Goal: Check status: Check status

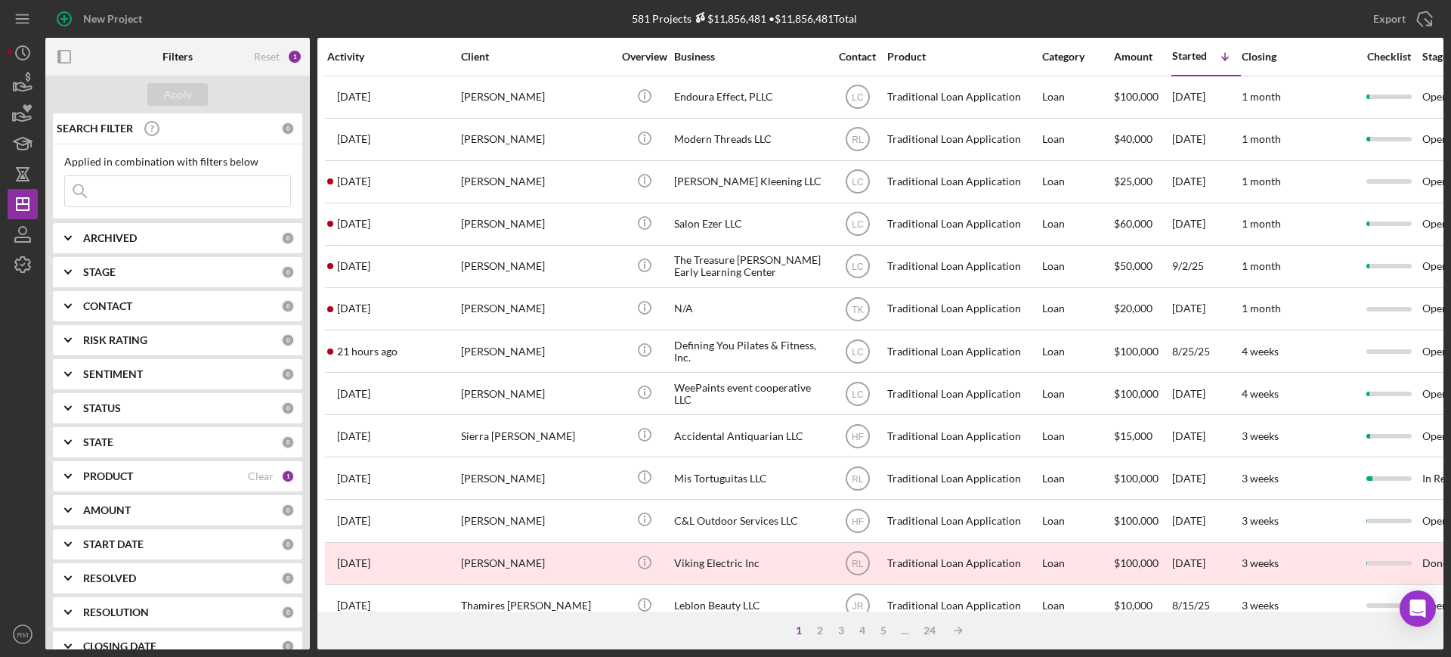
click at [190, 178] on input at bounding box center [177, 191] width 225 height 30
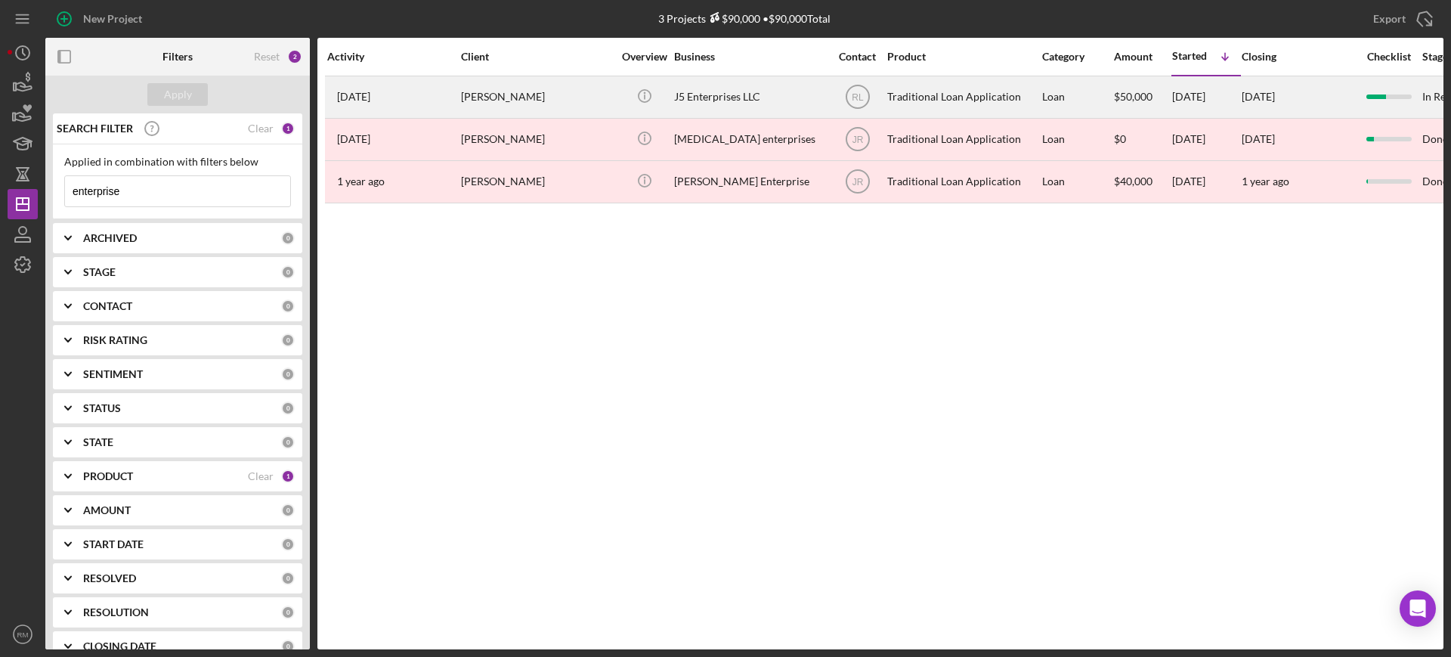
type input "enterprise"
click at [587, 82] on div "[PERSON_NAME]" at bounding box center [536, 97] width 151 height 40
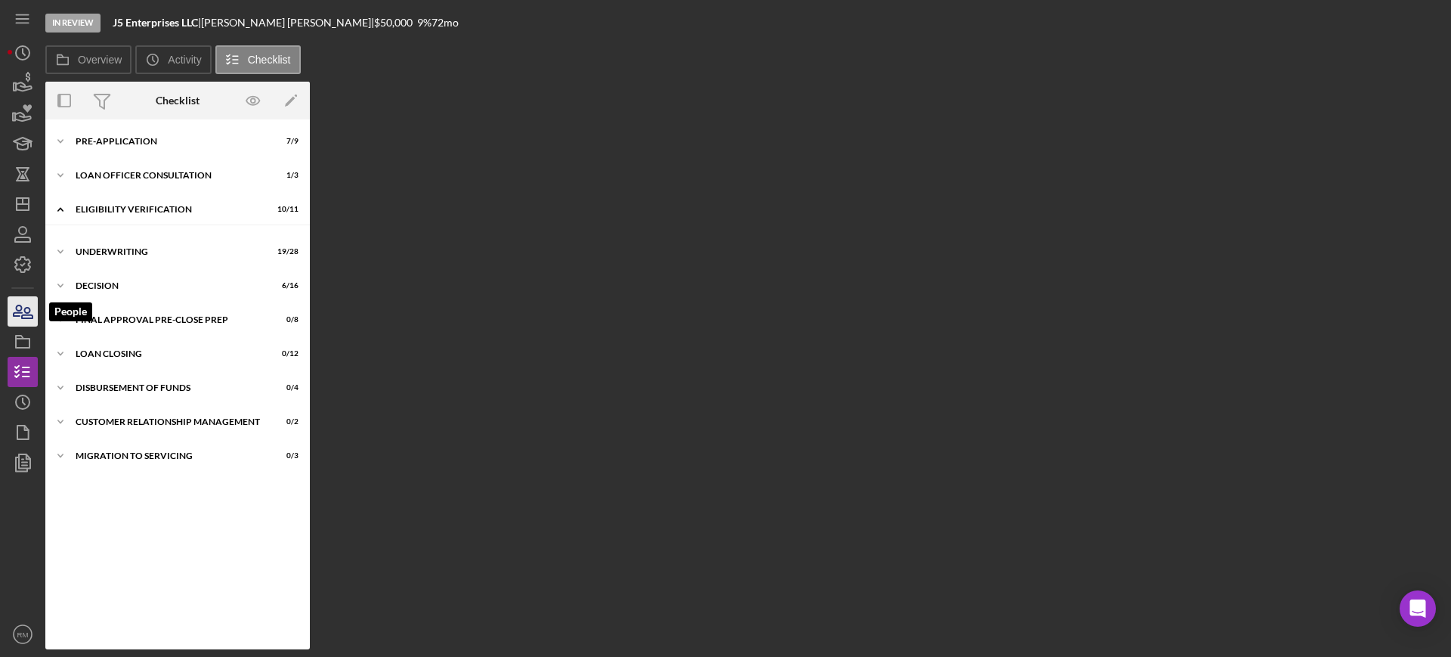
click at [29, 314] on icon "button" at bounding box center [27, 313] width 11 height 11
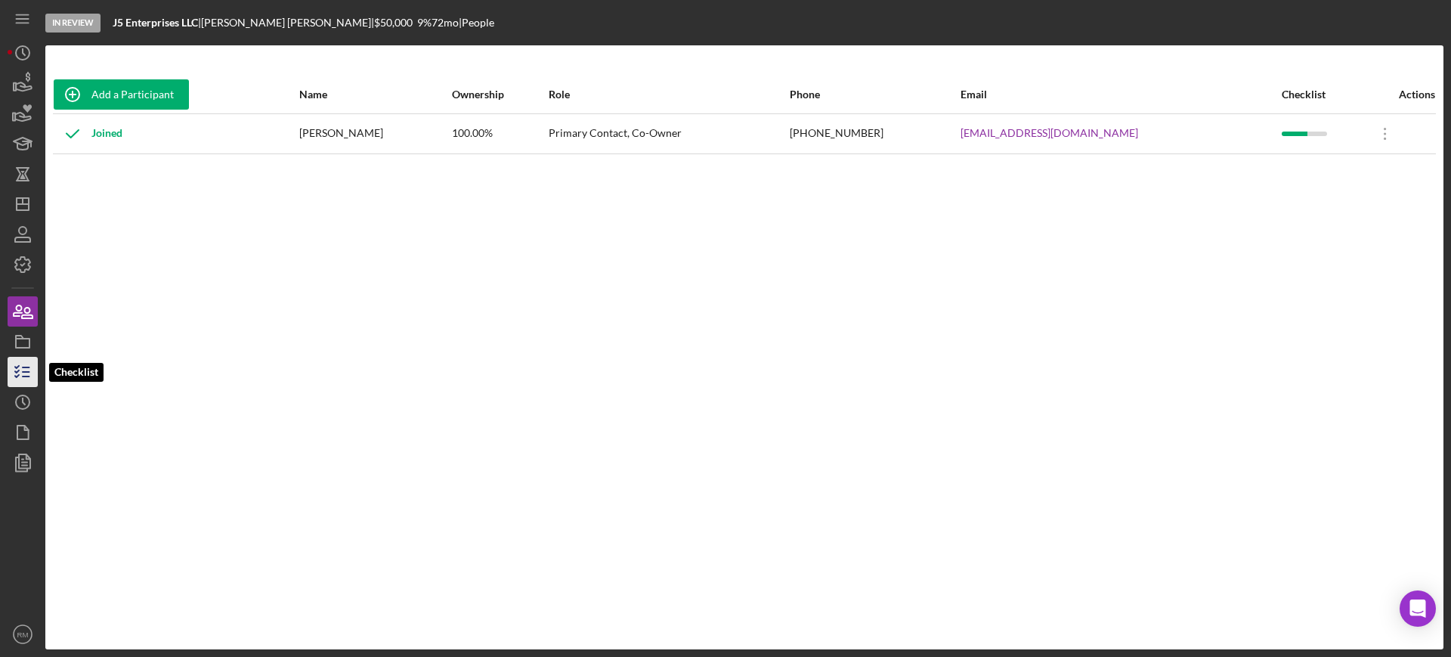
click at [11, 369] on icon "button" at bounding box center [23, 372] width 38 height 38
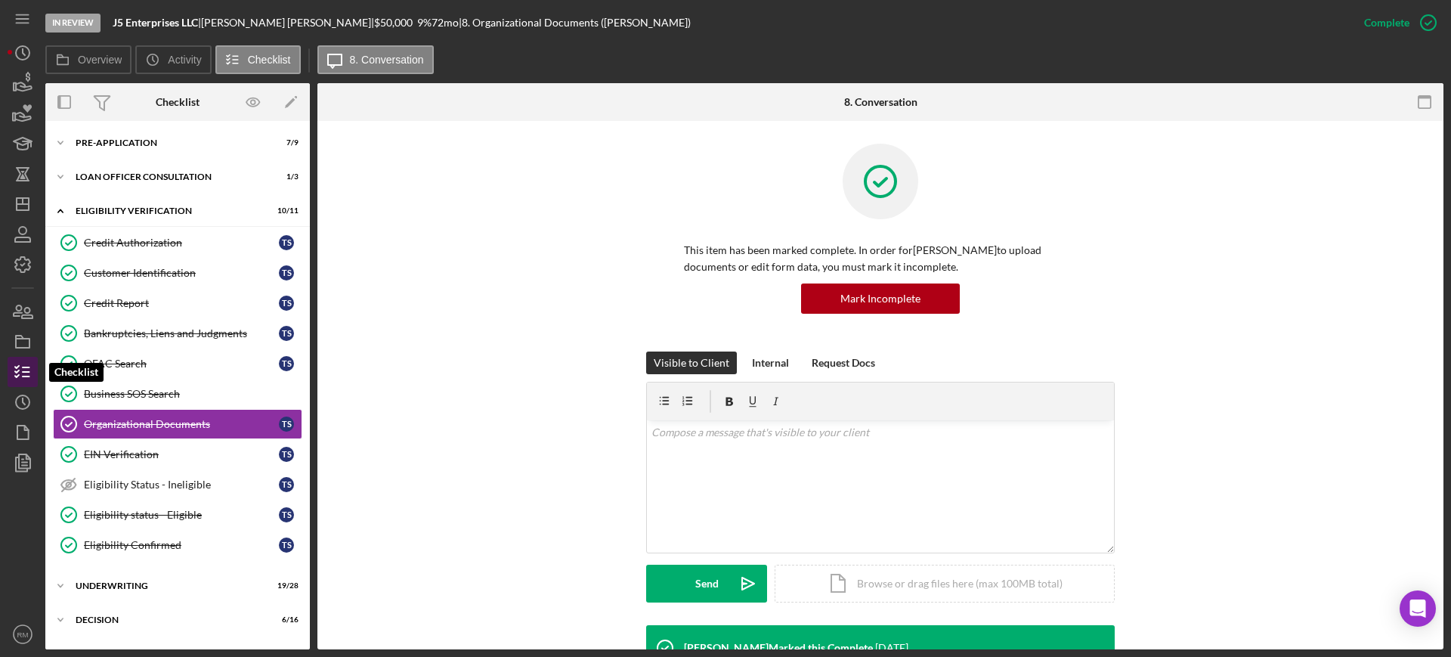
scroll to position [39, 0]
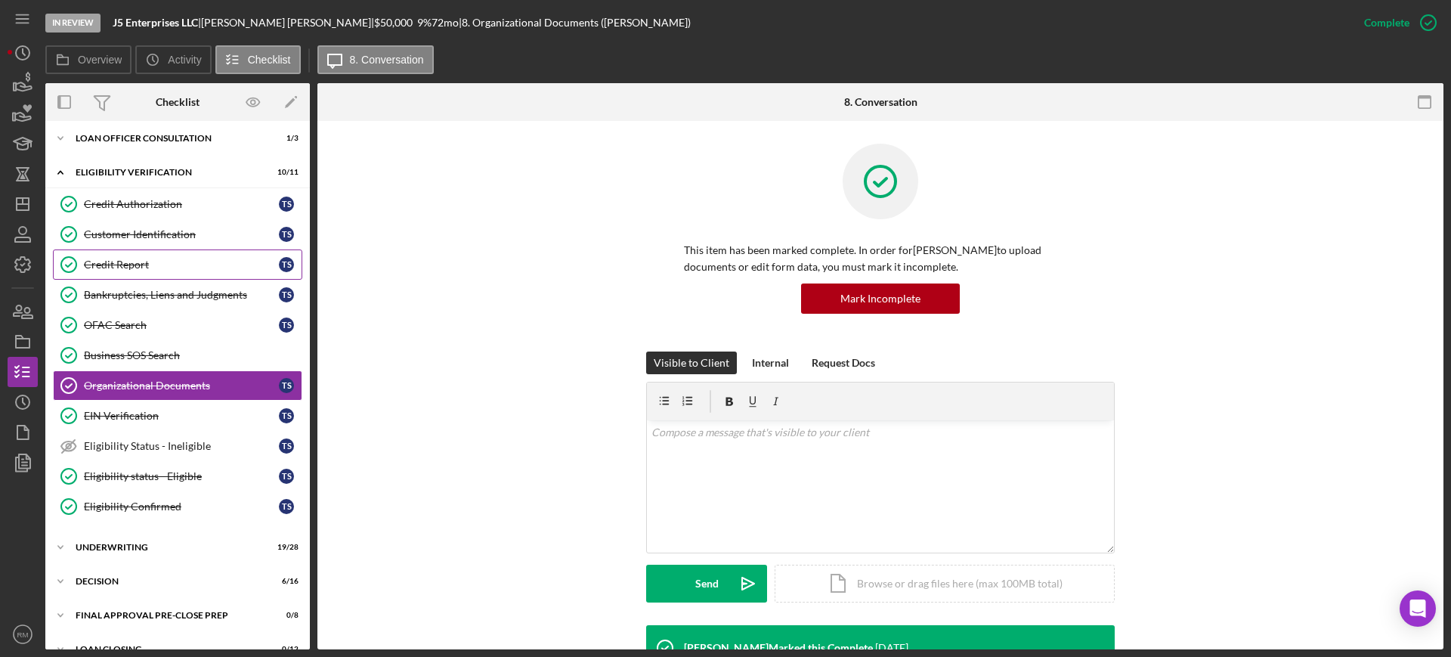
click at [144, 252] on link "Credit Report Credit Report T S" at bounding box center [177, 264] width 249 height 30
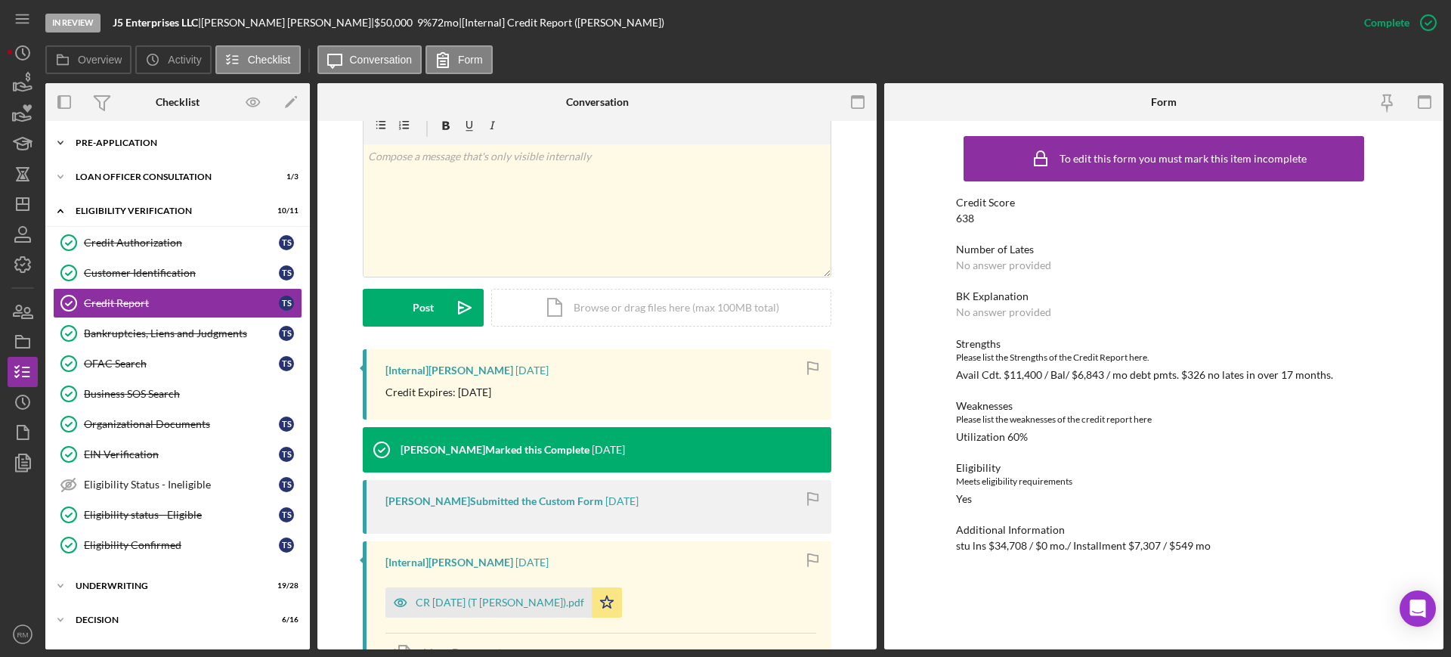
click at [140, 142] on div "Pre-Application" at bounding box center [183, 142] width 215 height 9
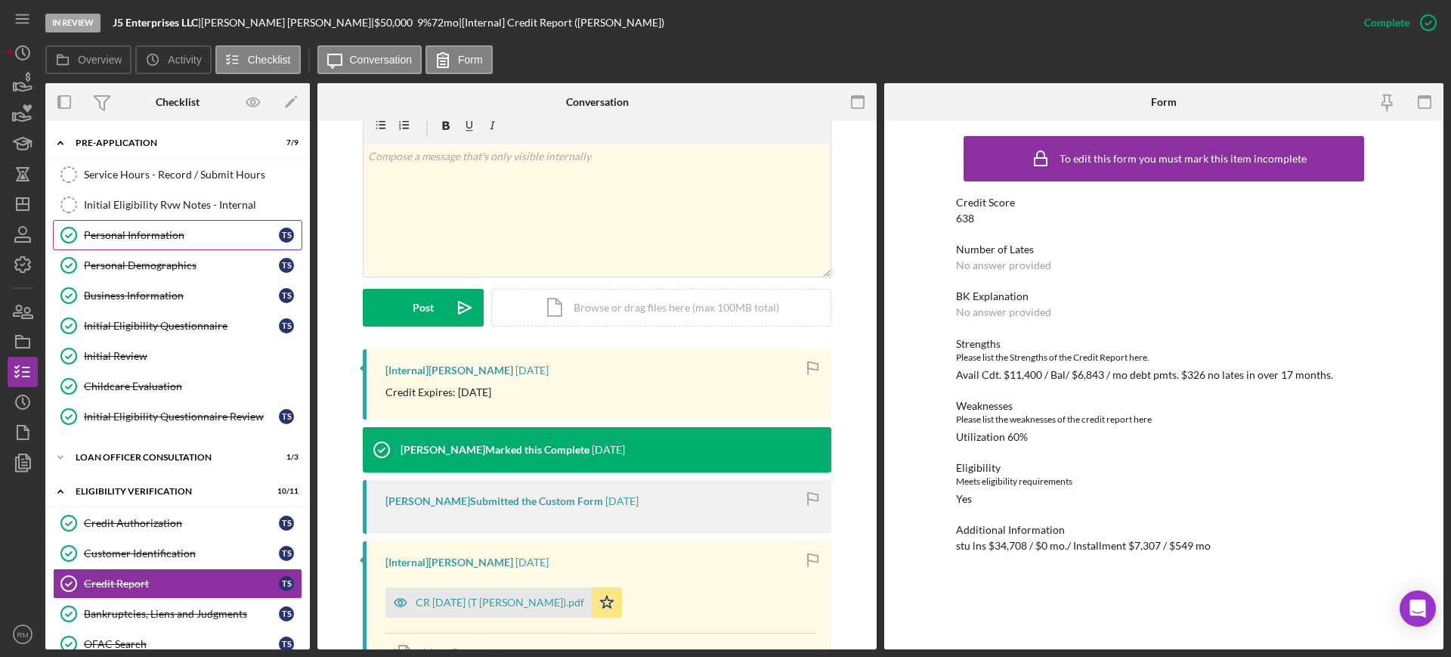
click at [144, 232] on div "Personal Information" at bounding box center [181, 235] width 195 height 12
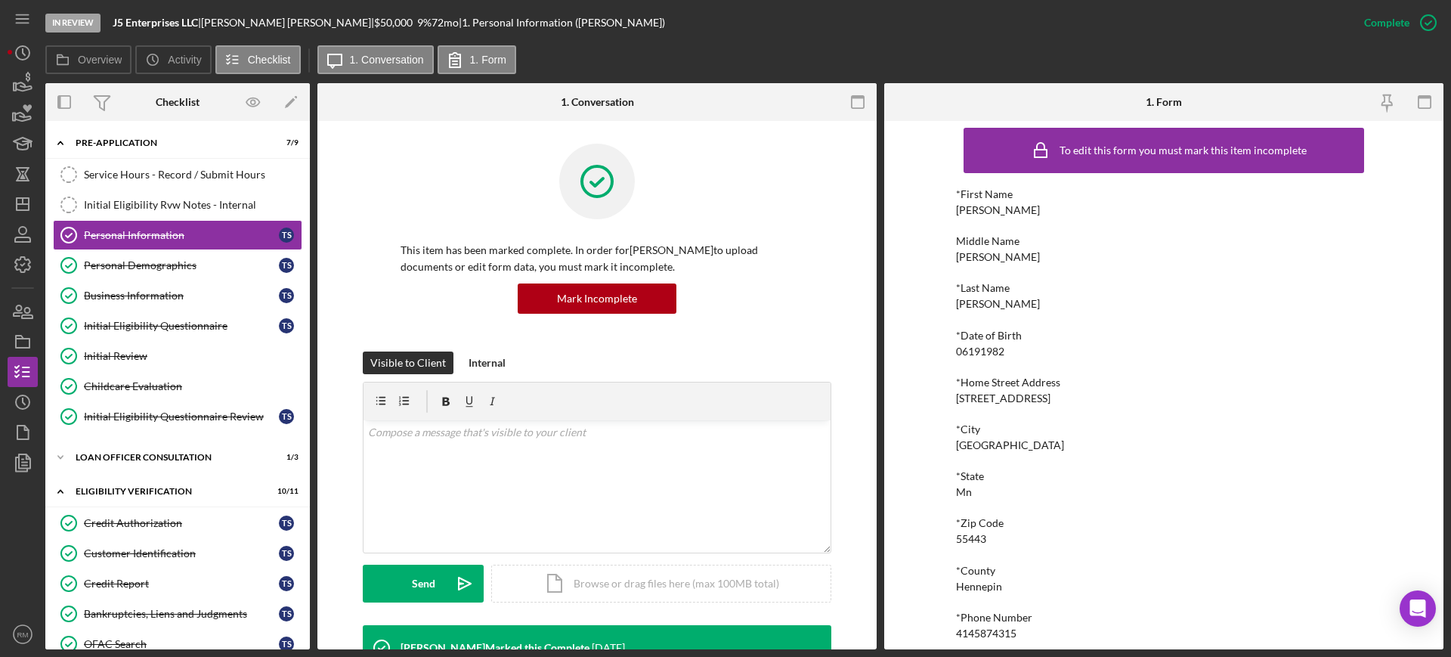
scroll to position [10, 0]
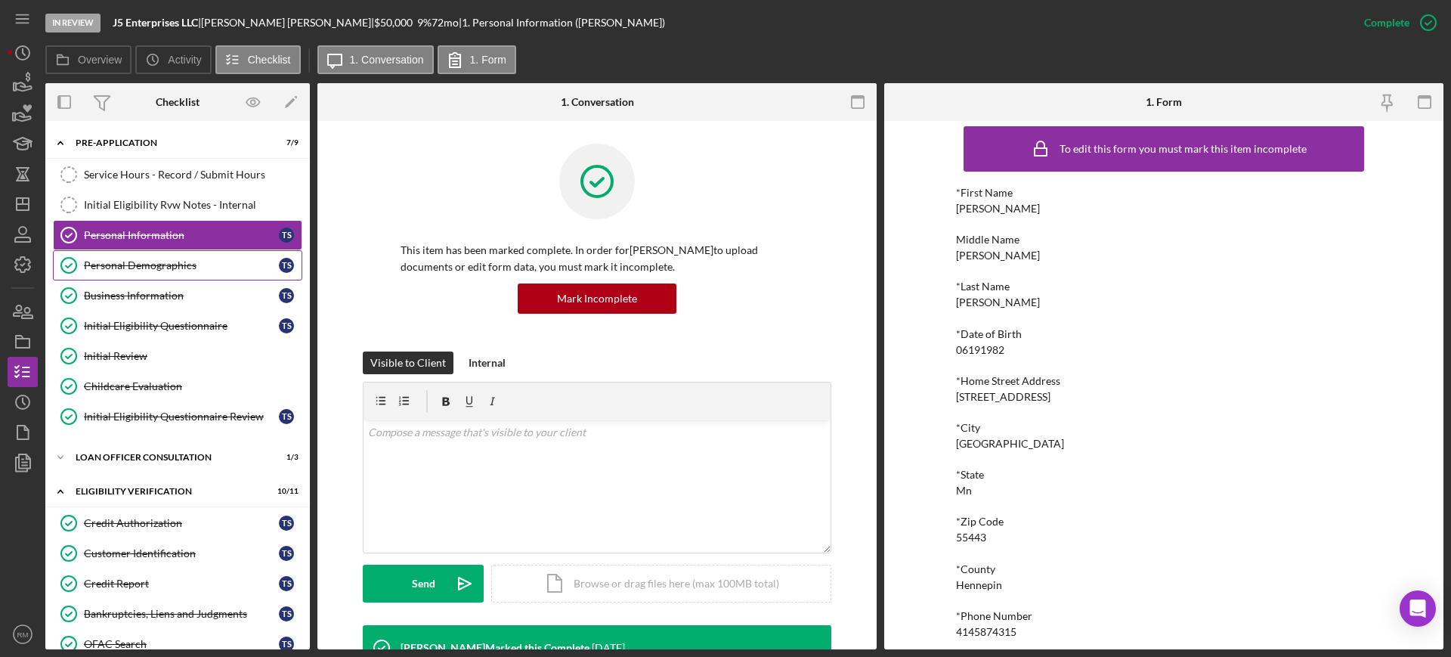
click at [206, 262] on div "Personal Demographics" at bounding box center [181, 265] width 195 height 12
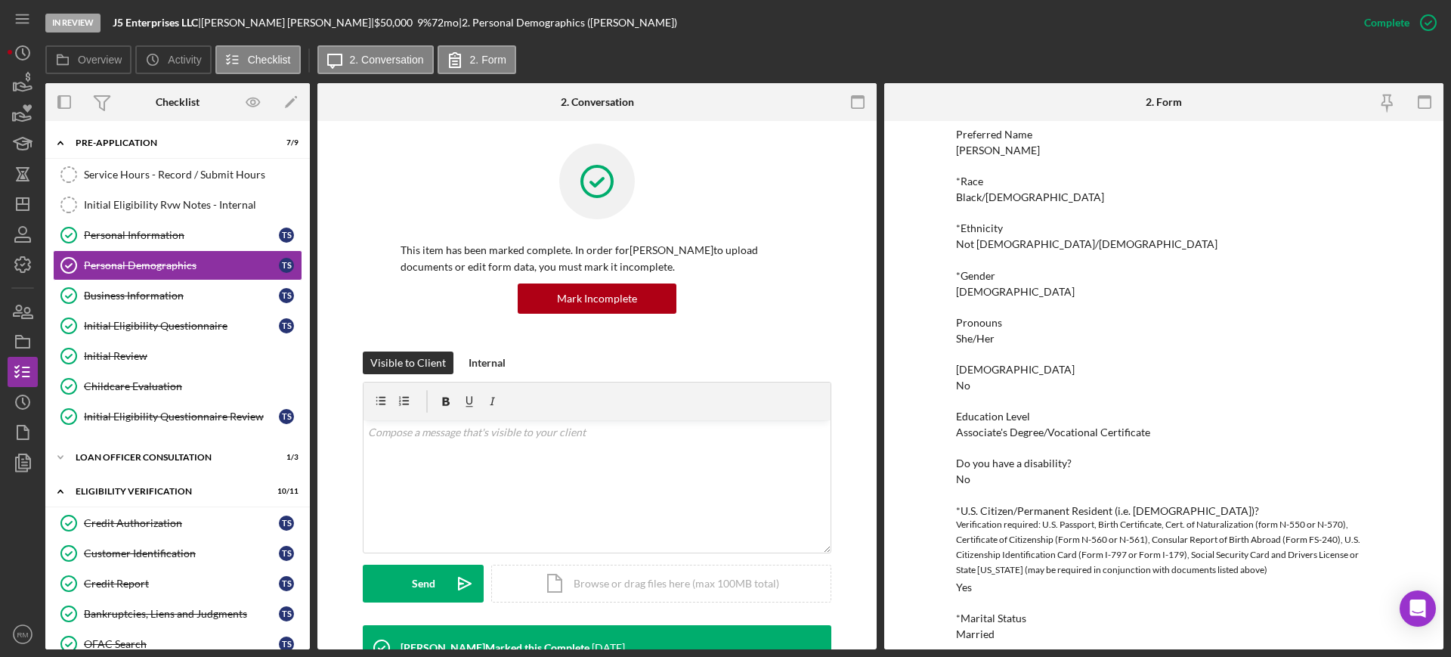
scroll to position [317, 0]
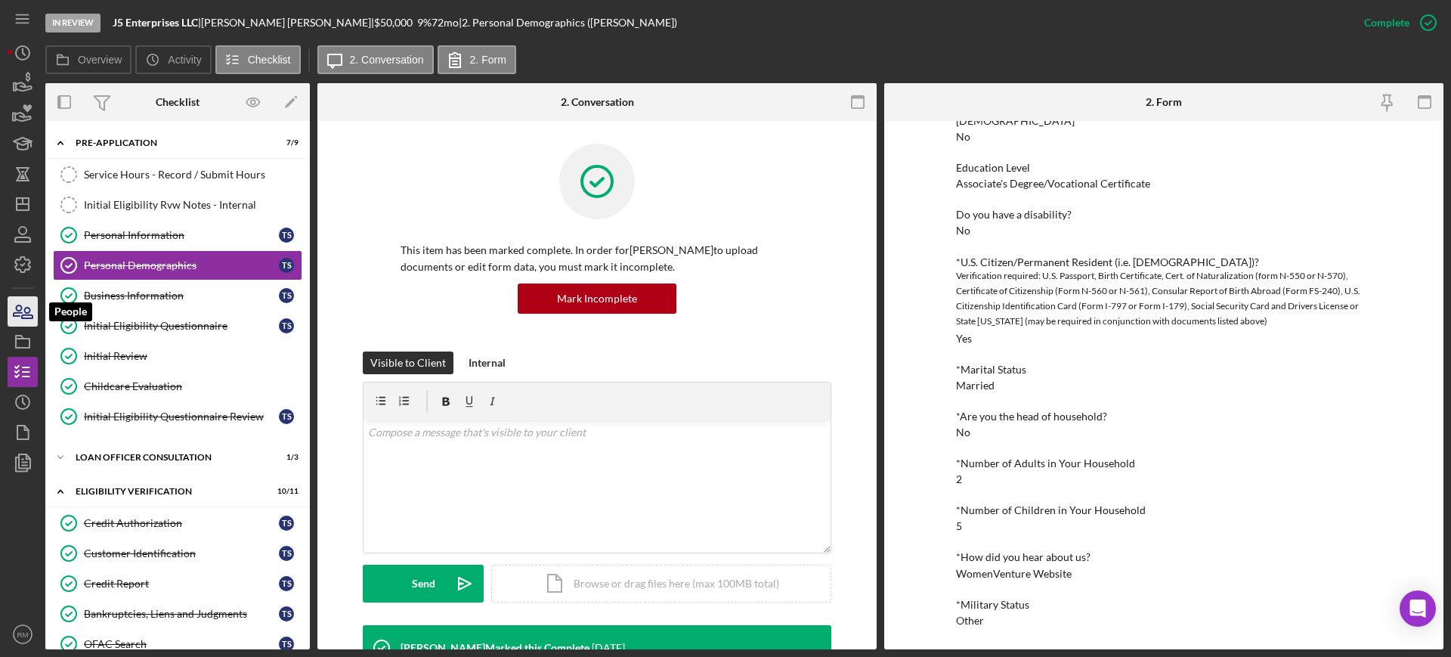
click at [30, 311] on icon "button" at bounding box center [27, 313] width 11 height 11
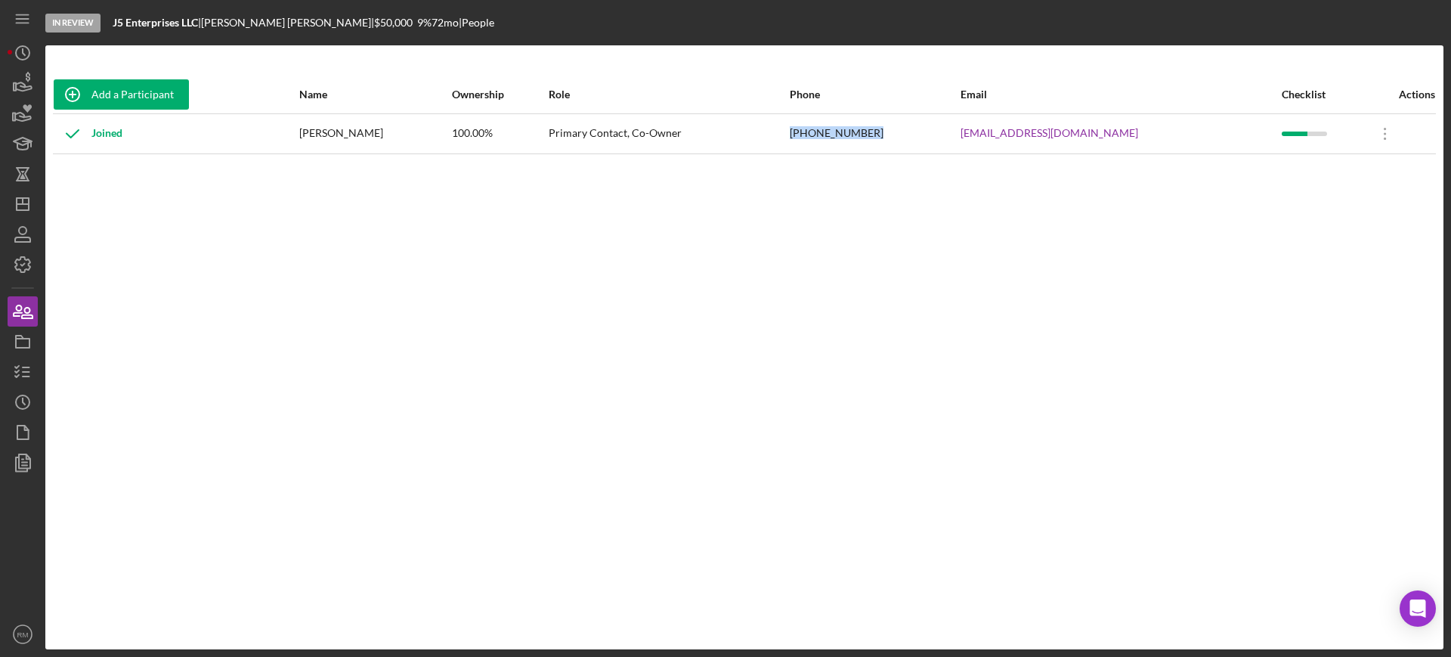
drag, startPoint x: 852, startPoint y: 133, endPoint x: 922, endPoint y: 134, distance: 70.3
click at [922, 134] on div "(414) 587-4315" at bounding box center [874, 134] width 169 height 38
copy div "(414) 587-4315"
click at [33, 371] on icon "button" at bounding box center [23, 372] width 38 height 38
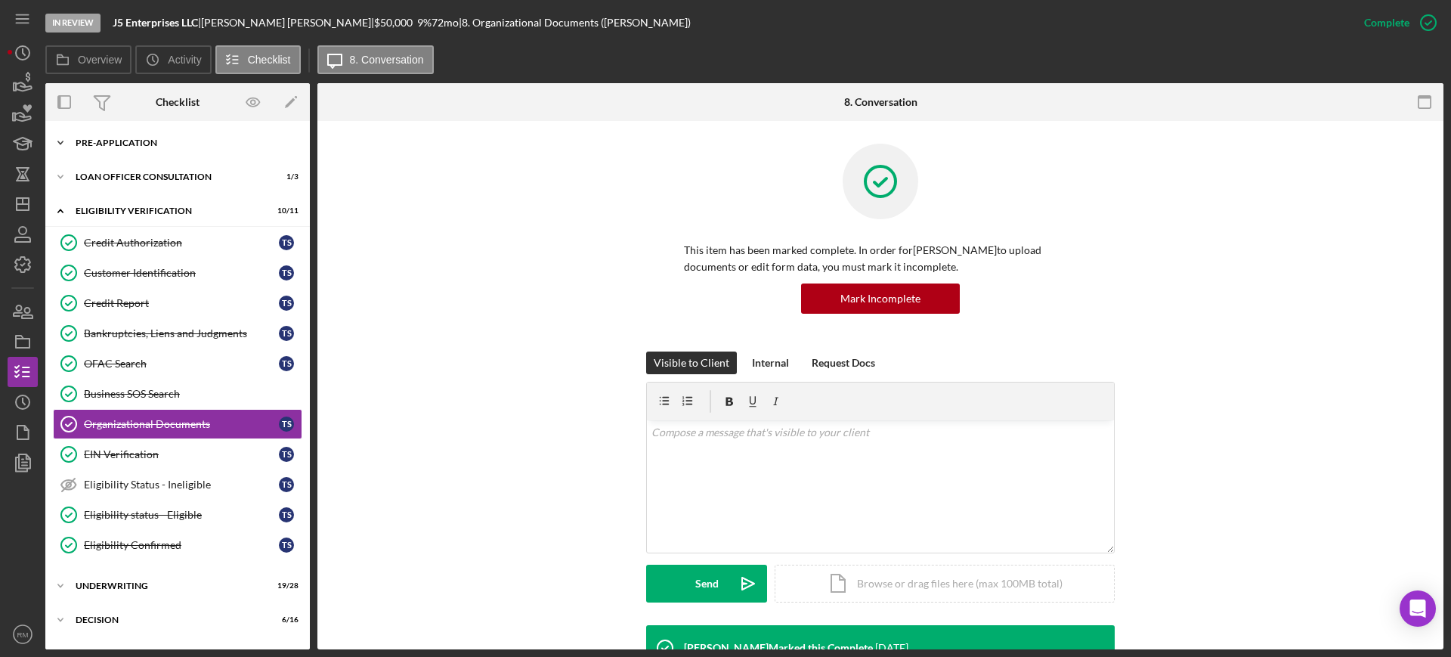
click at [156, 149] on div "Icon/Expander Pre-Application 7 / 9" at bounding box center [177, 143] width 264 height 30
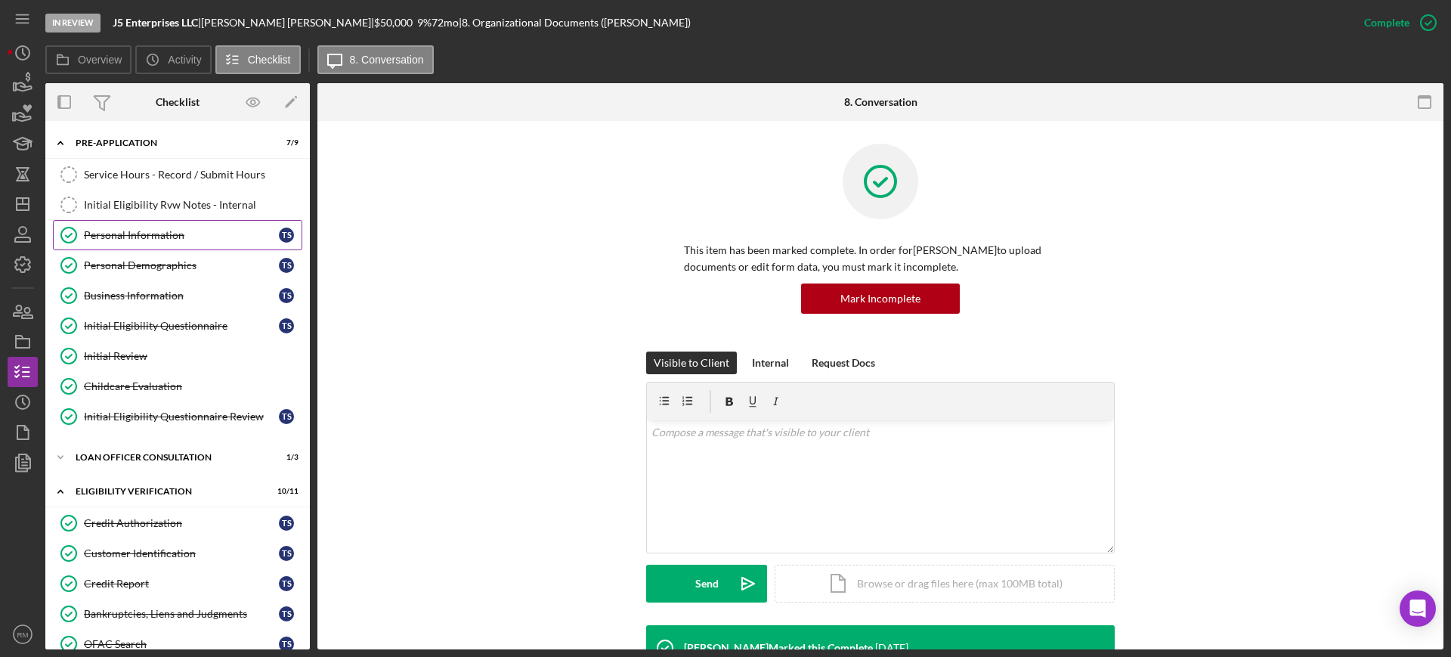
click at [188, 230] on div "Personal Information" at bounding box center [181, 235] width 195 height 12
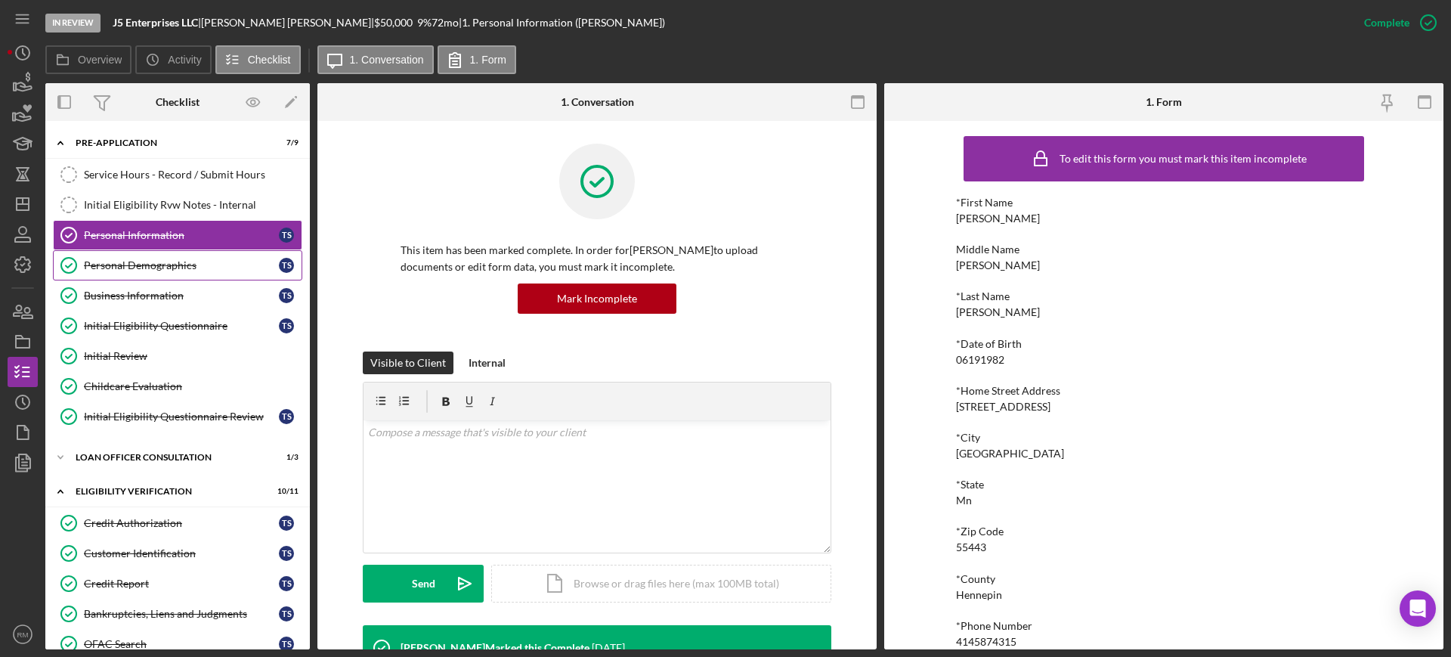
click at [178, 258] on link "Personal Demographics Personal Demographics T S" at bounding box center [177, 265] width 249 height 30
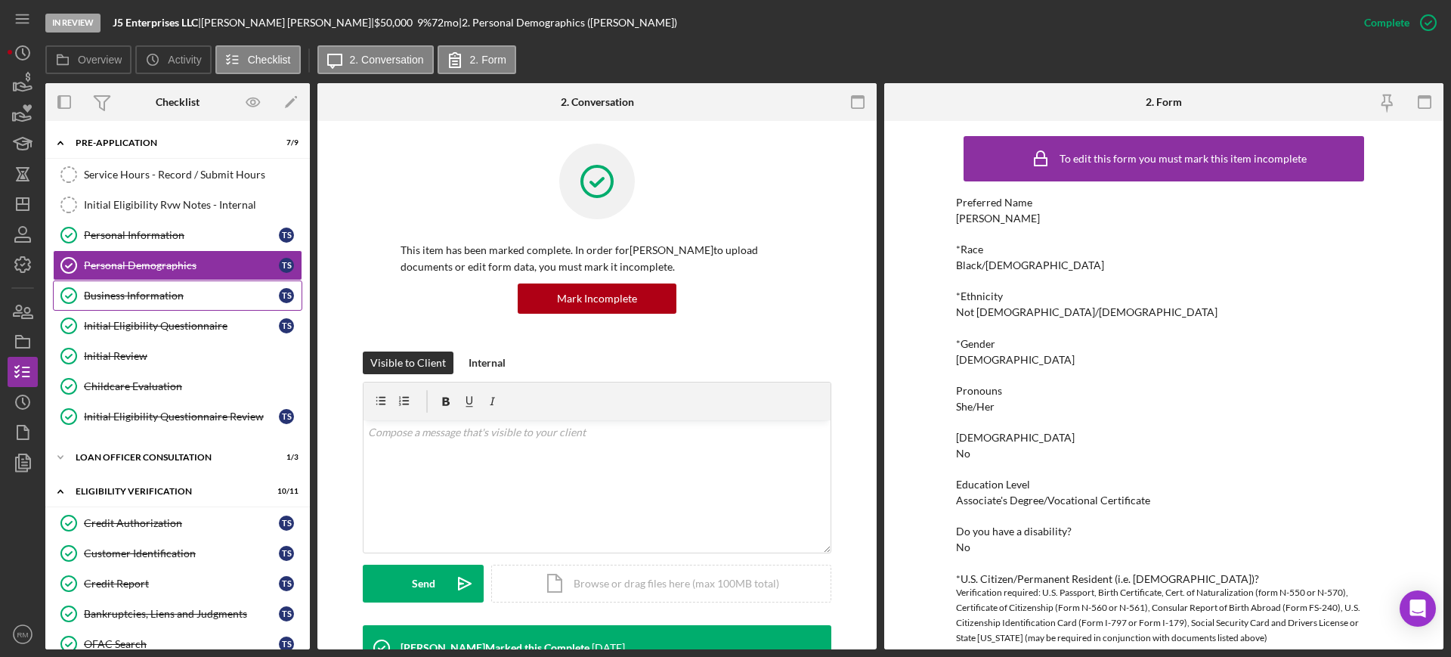
click at [189, 306] on link "Business Information Business Information T S" at bounding box center [177, 295] width 249 height 30
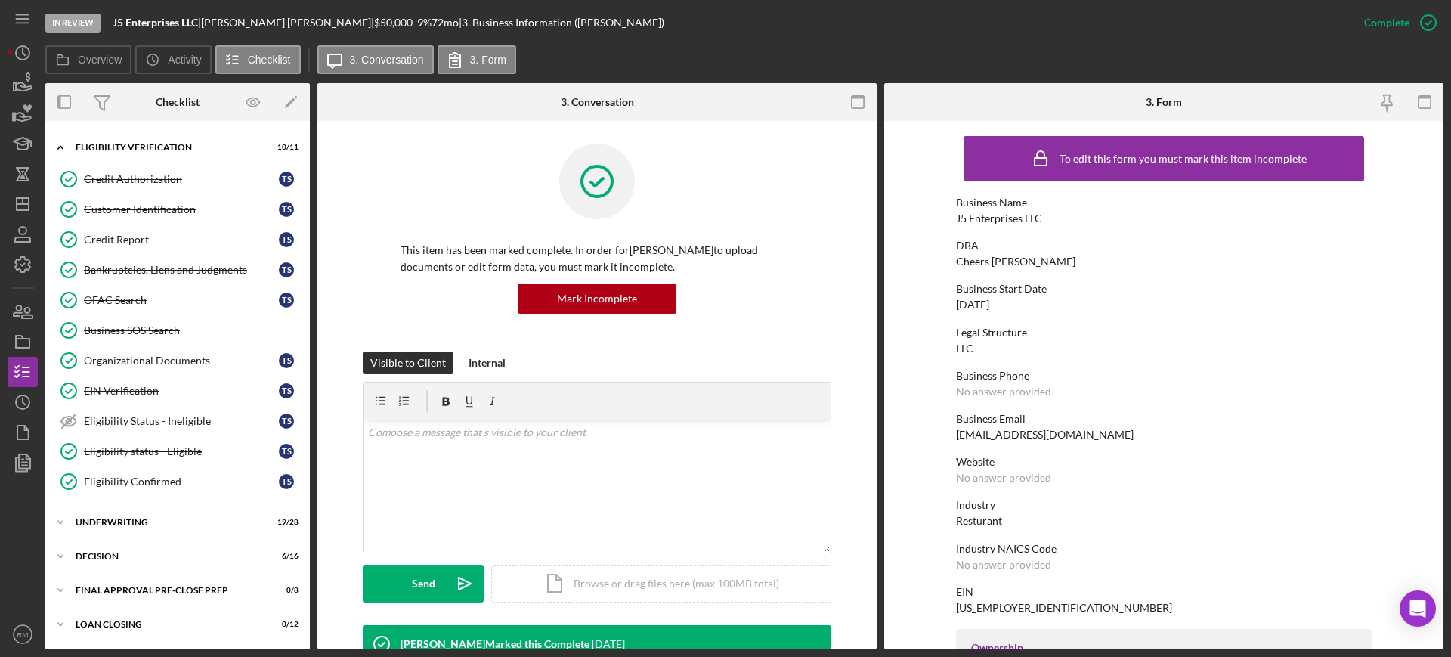
scroll to position [348, 0]
click at [142, 320] on div "Business SOS Search" at bounding box center [193, 326] width 218 height 12
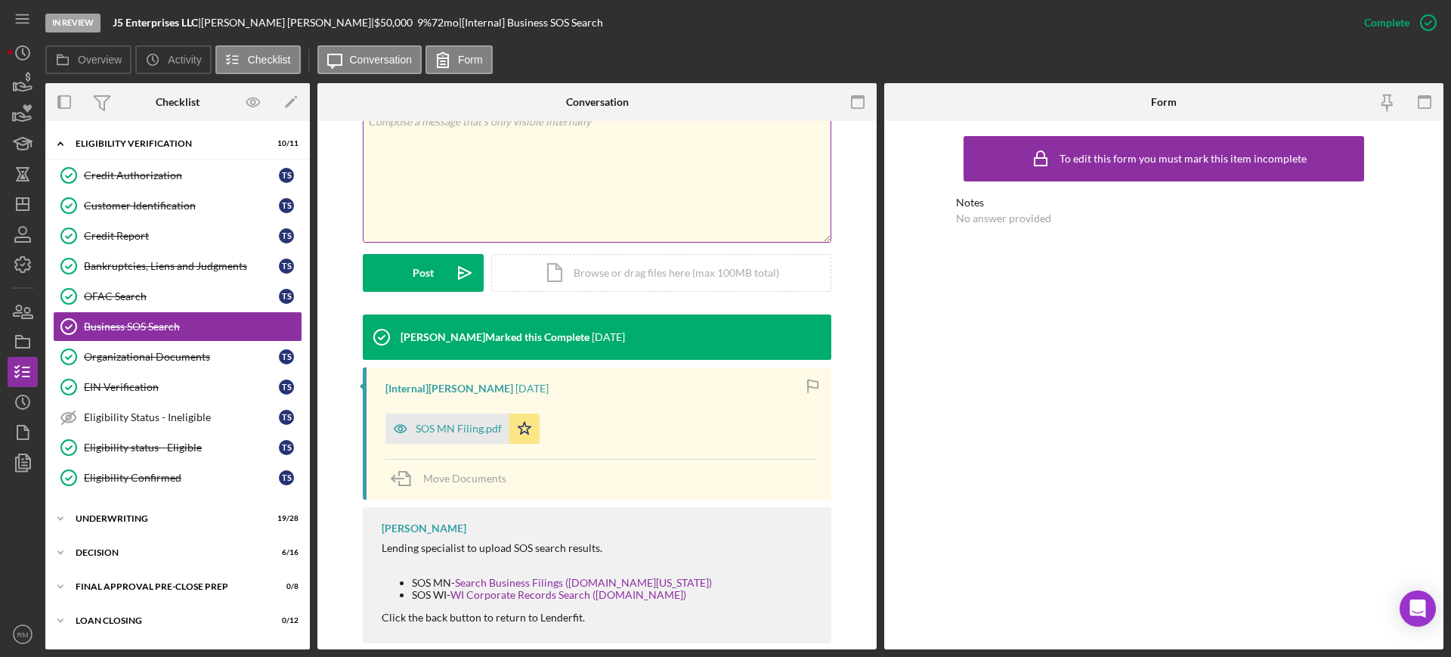
scroll to position [305, 0]
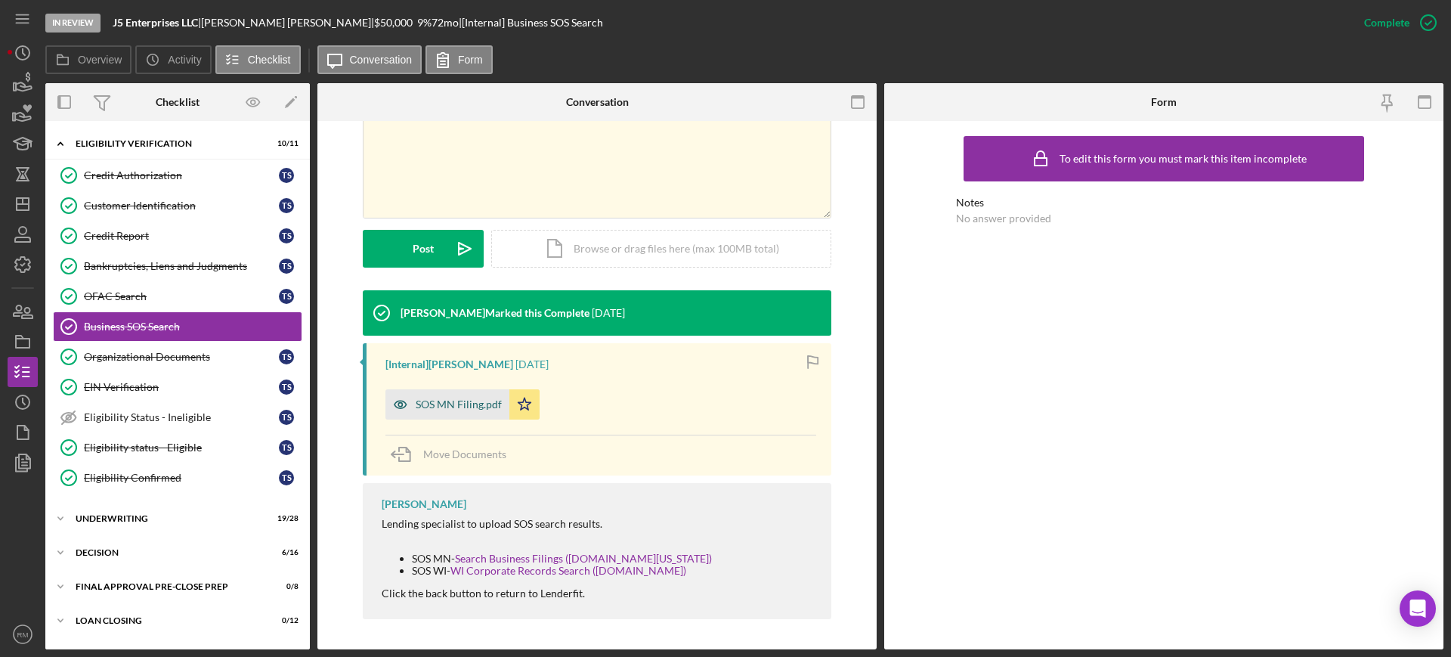
click at [470, 403] on div "SOS MN Filing.pdf" at bounding box center [459, 404] width 86 height 12
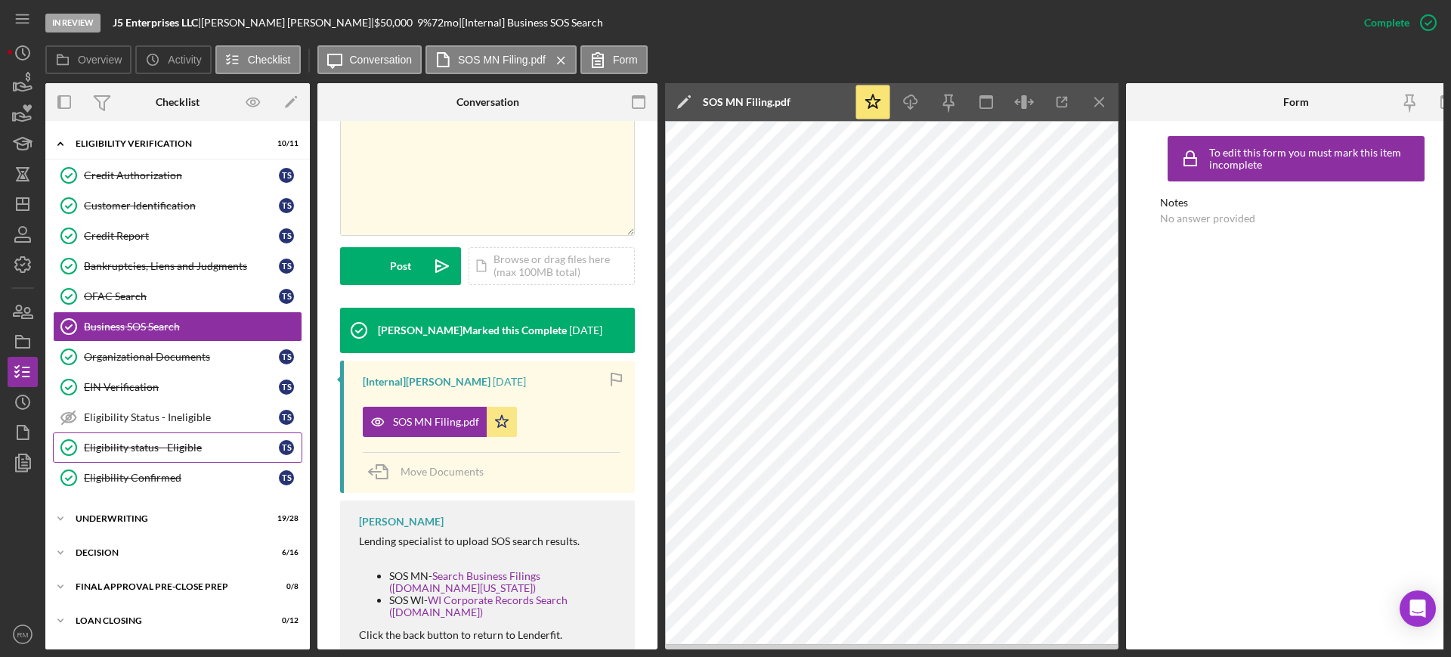
scroll to position [449, 0]
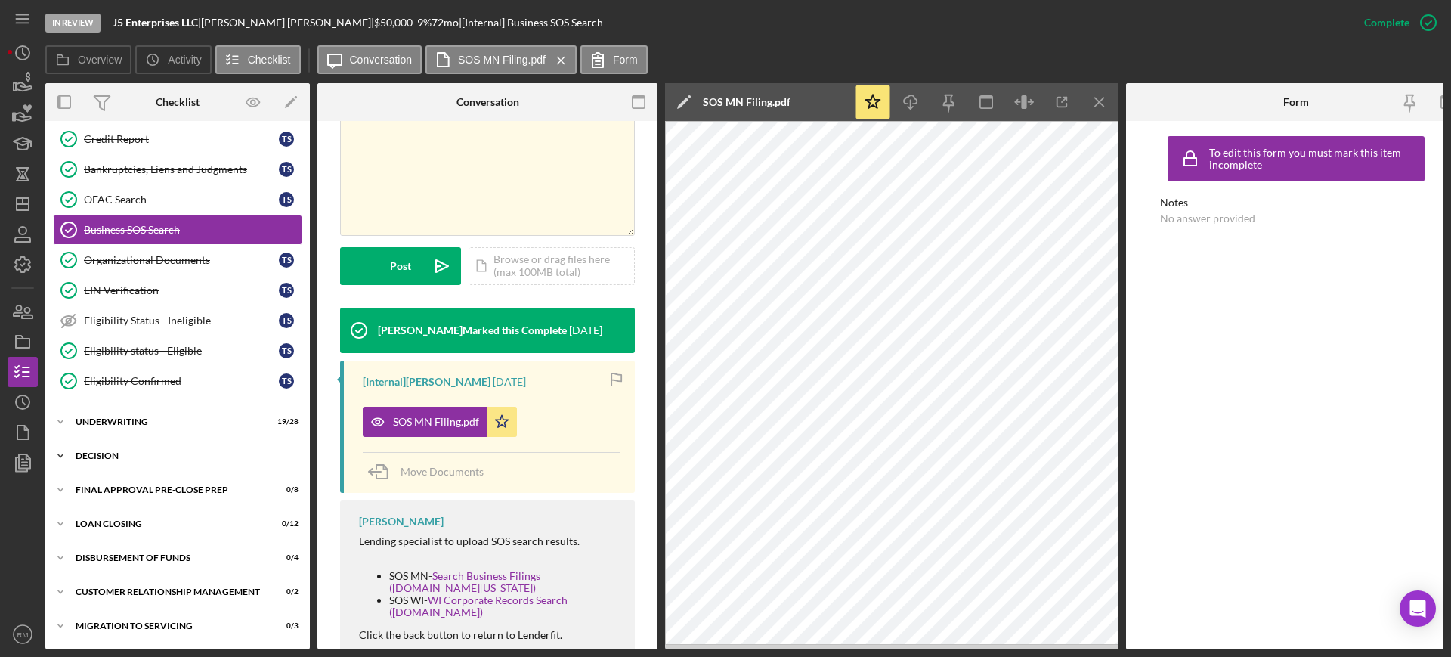
click at [164, 451] on div "Decision" at bounding box center [183, 455] width 215 height 9
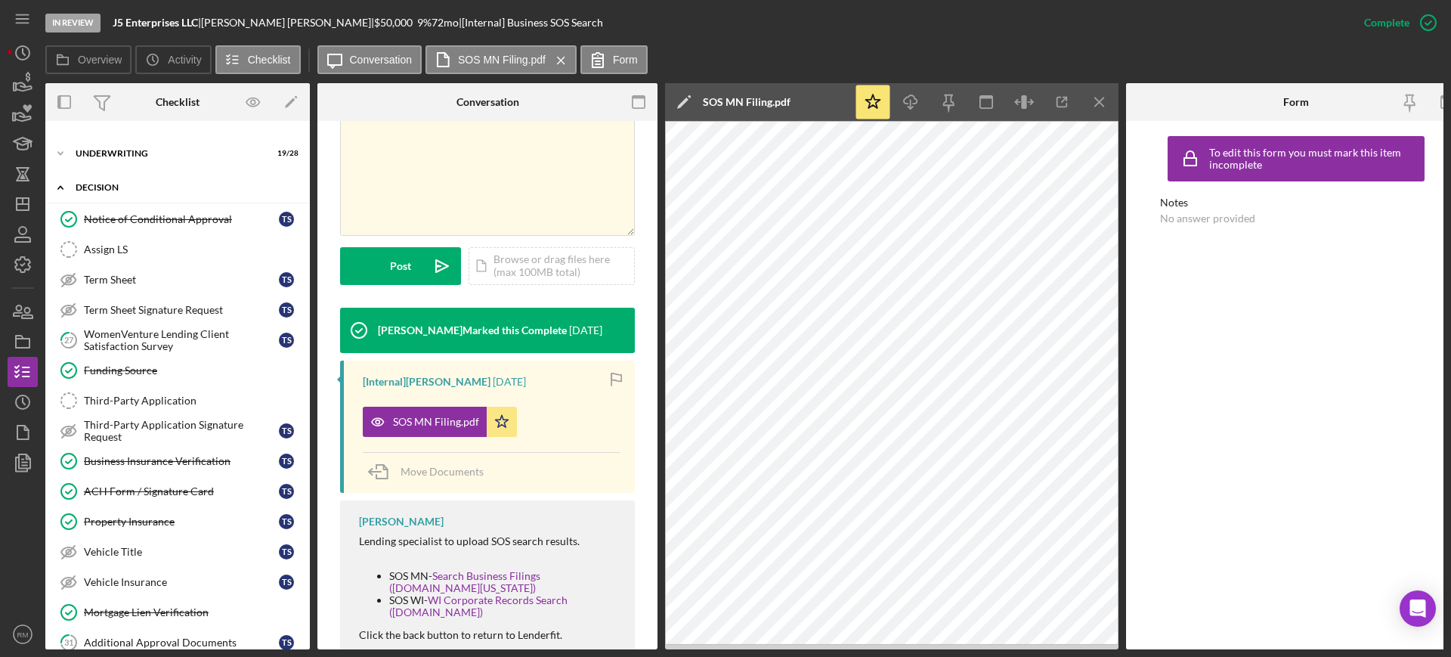
scroll to position [740, 0]
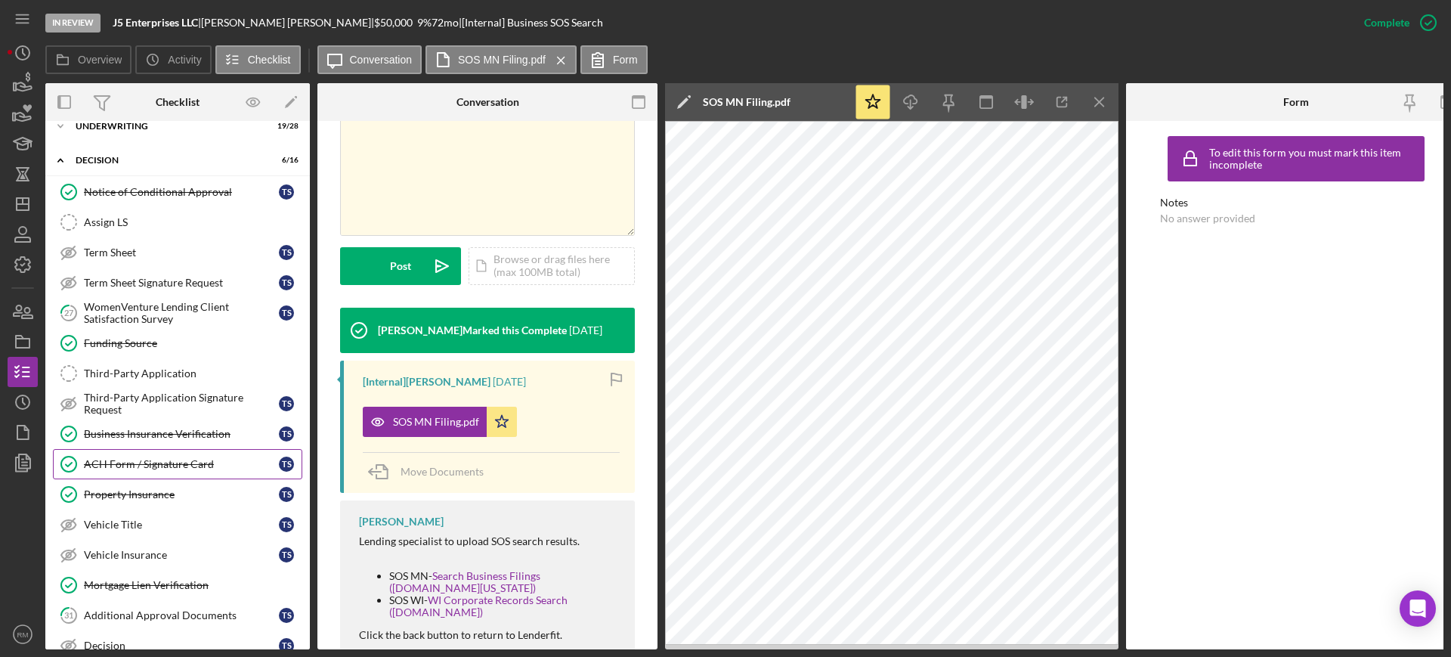
click at [164, 451] on link "ACH Form / Signature Card ACH Form / Signature Card T S" at bounding box center [177, 464] width 249 height 30
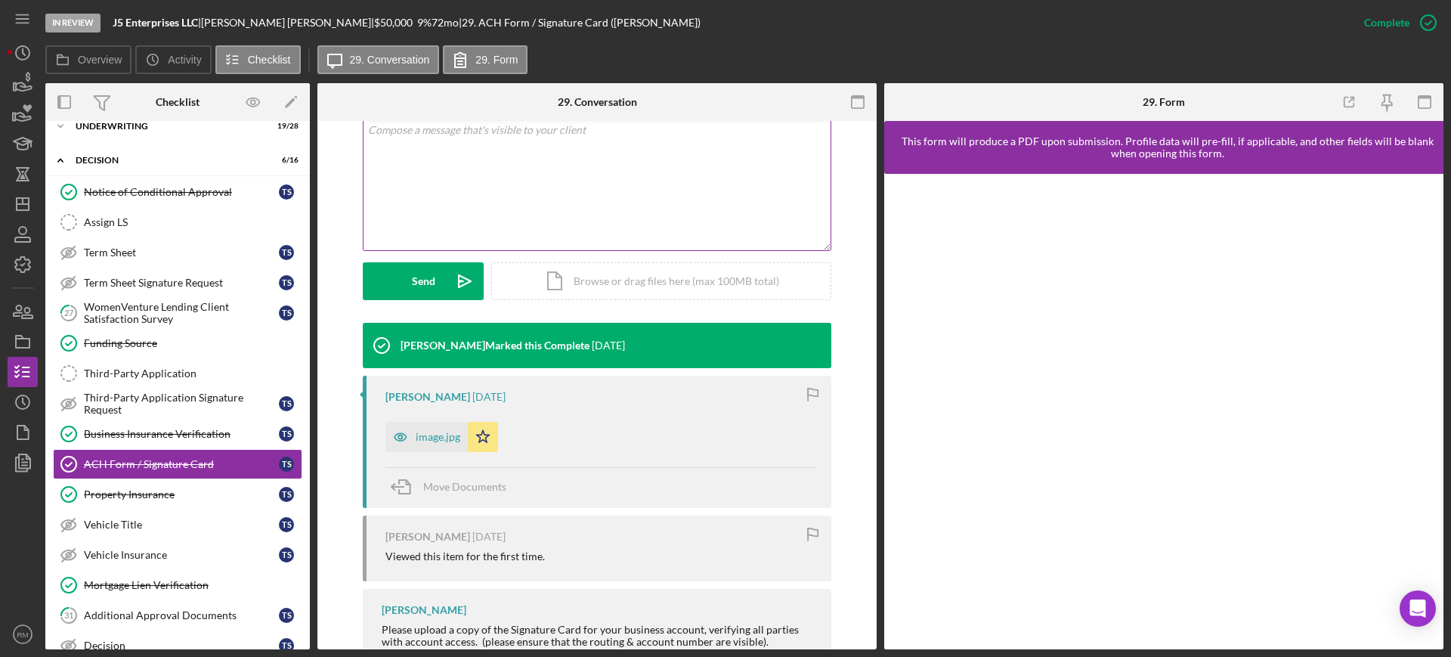
scroll to position [411, 0]
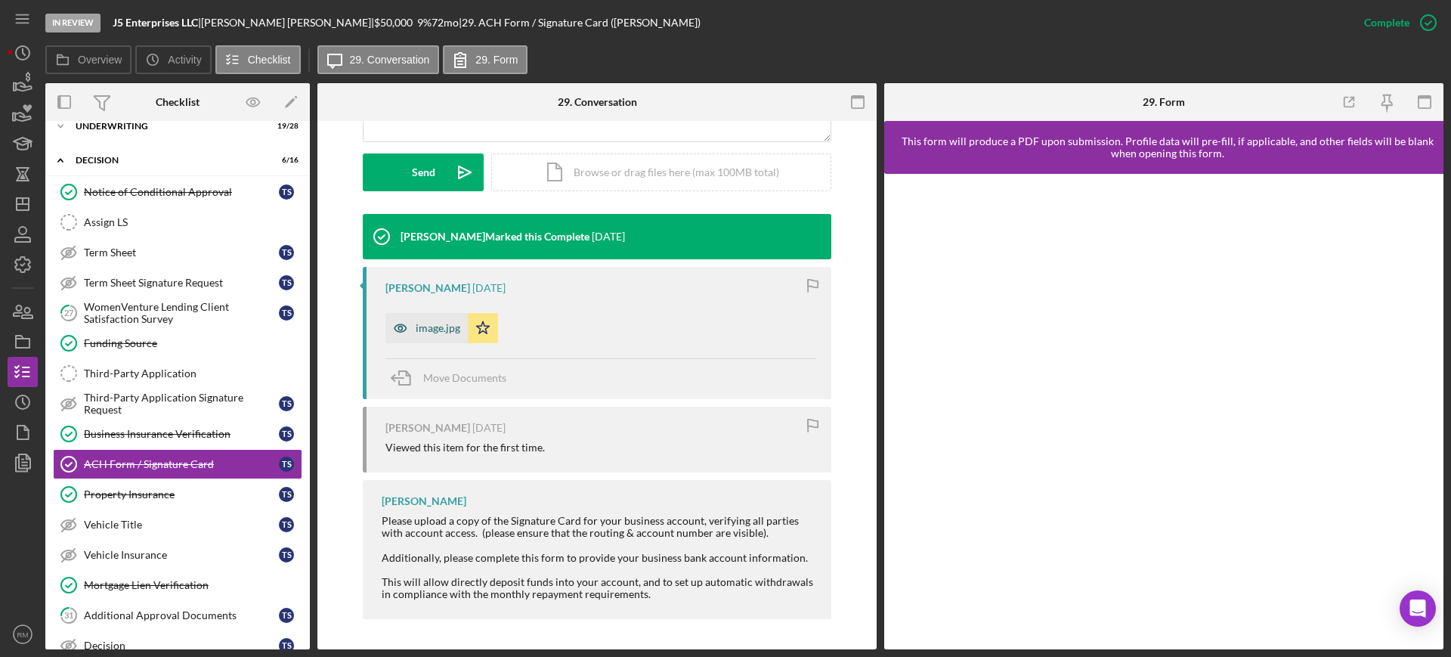
click at [417, 323] on div "image.jpg" at bounding box center [438, 328] width 45 height 12
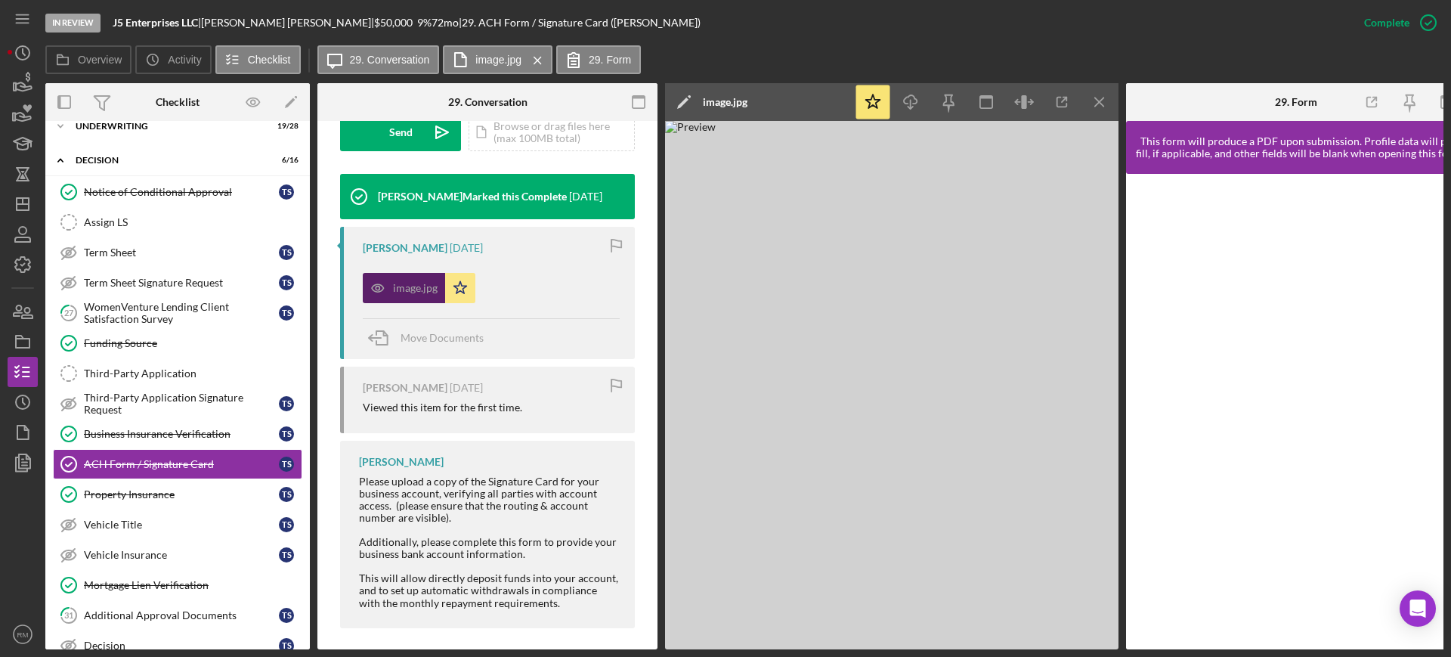
scroll to position [469, 0]
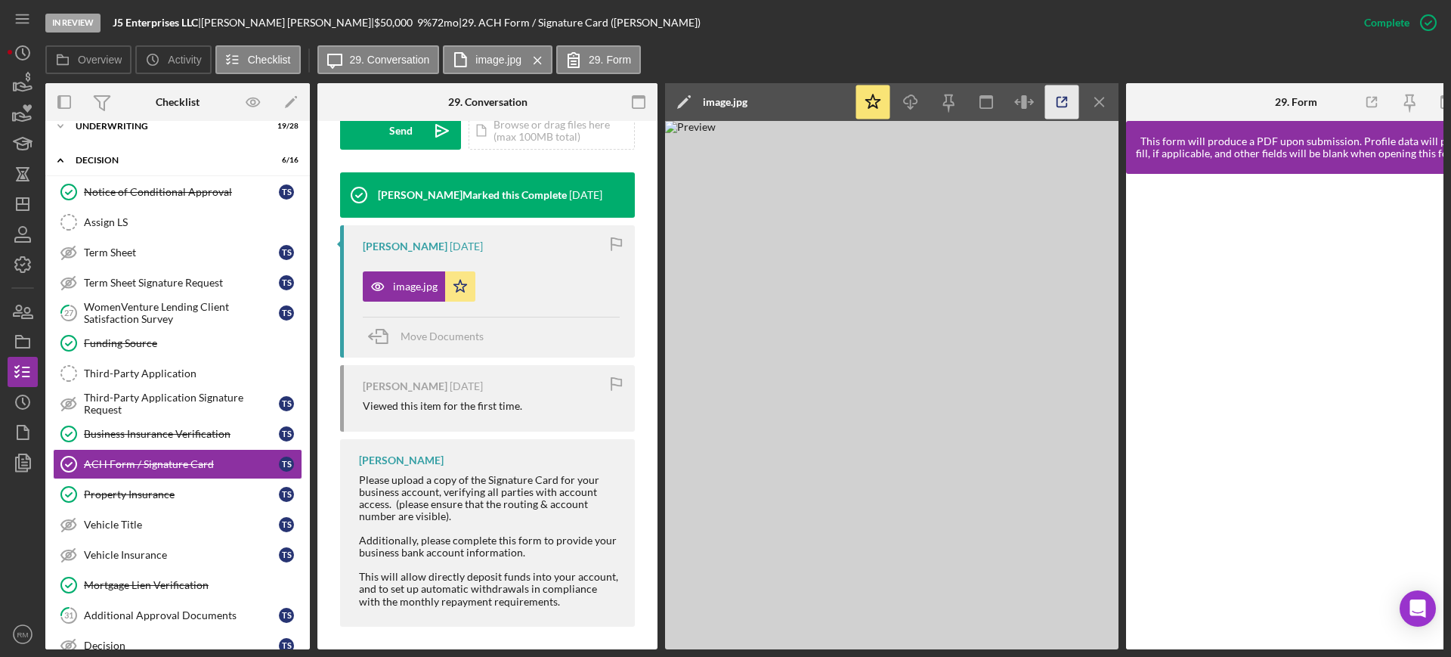
click at [1059, 100] on icon "button" at bounding box center [1062, 102] width 34 height 34
click at [22, 303] on icon "button" at bounding box center [23, 311] width 38 height 38
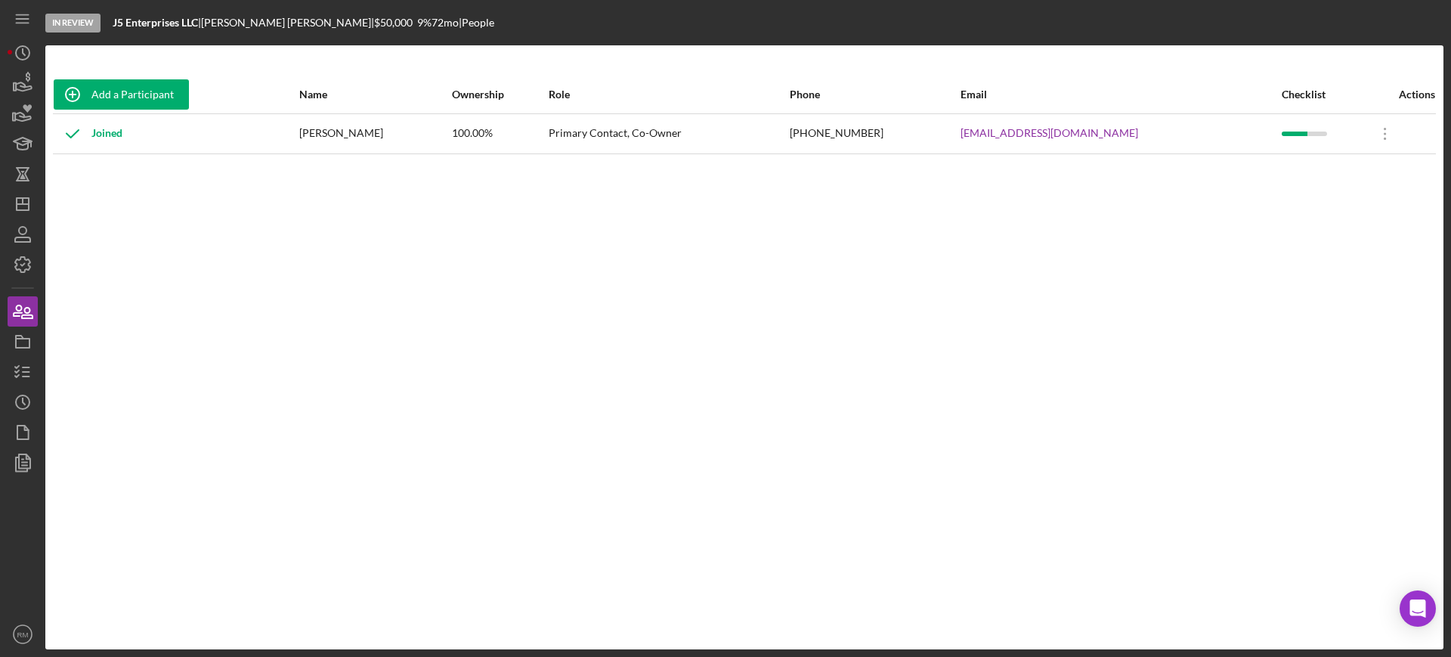
click at [868, 134] on div "(414) 587-4315" at bounding box center [874, 134] width 169 height 38
